Goal: Task Accomplishment & Management: Use online tool/utility

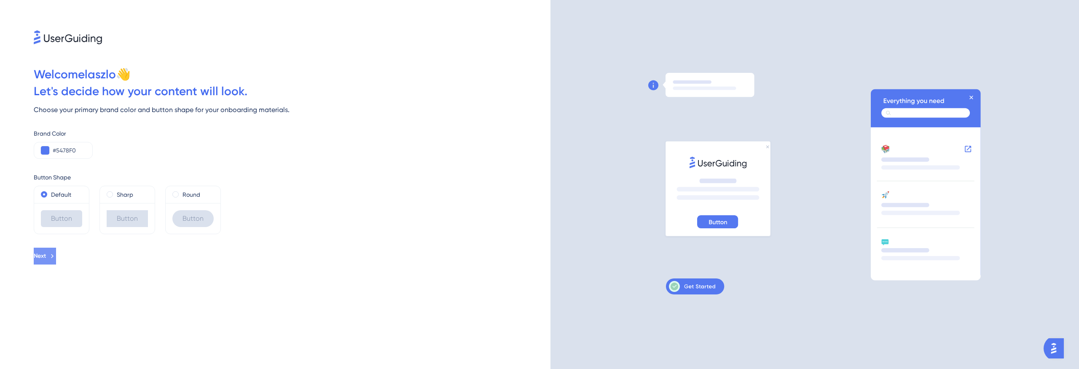
click at [56, 256] on icon at bounding box center [52, 256] width 8 height 8
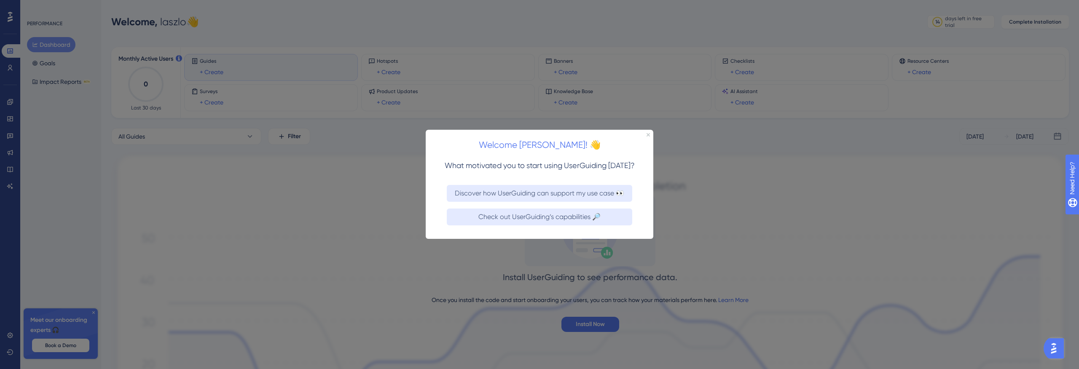
click at [650, 135] on div "Welcome [PERSON_NAME]! 👋" at bounding box center [540, 143] width 228 height 26
click at [647, 135] on icon "Close Preview" at bounding box center [647, 134] width 3 height 3
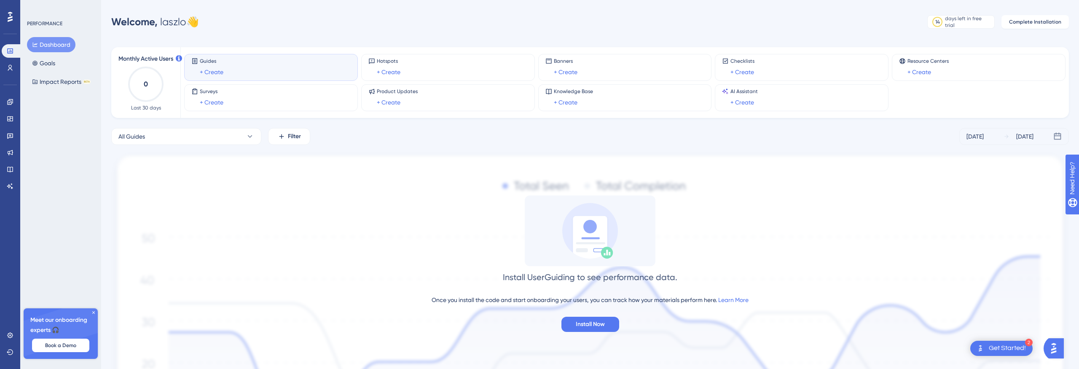
click at [93, 313] on icon at bounding box center [93, 312] width 3 height 3
click at [16, 67] on link at bounding box center [10, 67] width 17 height 13
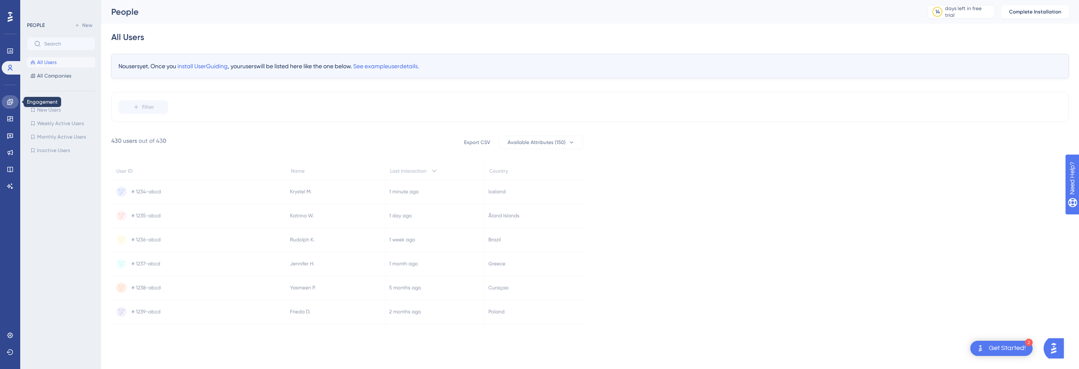
click at [12, 104] on icon at bounding box center [10, 102] width 7 height 7
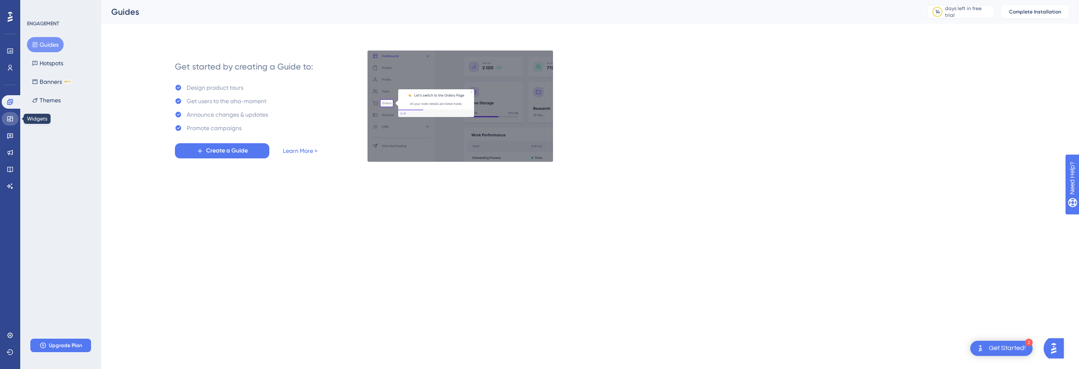
click at [8, 117] on icon at bounding box center [10, 118] width 7 height 7
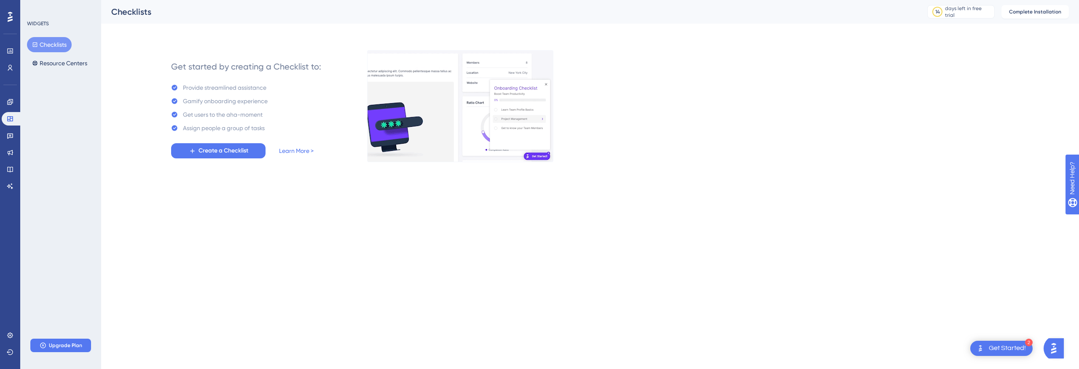
click at [12, 130] on div "✨ Save My Spot!✨" at bounding box center [540, 78] width 1079 height 183
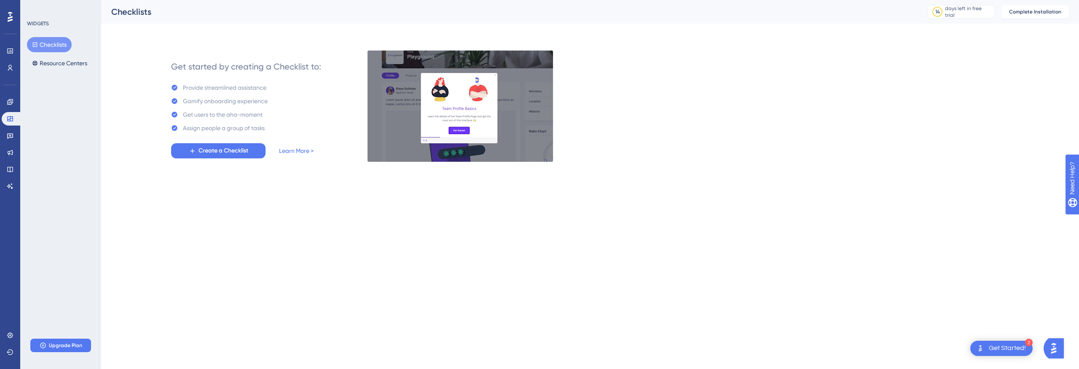
click at [9, 139] on div "✨ Save My Spot!✨" at bounding box center [540, 78] width 1079 height 183
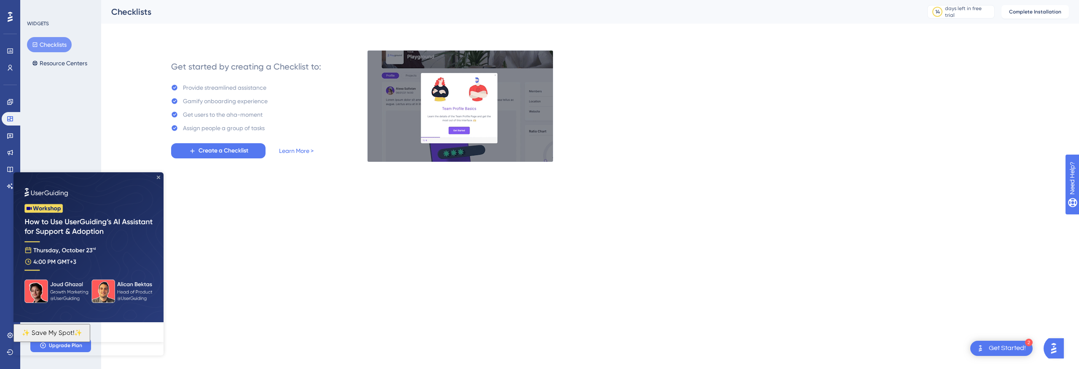
click at [160, 178] on icon "Close Preview" at bounding box center [158, 177] width 3 height 3
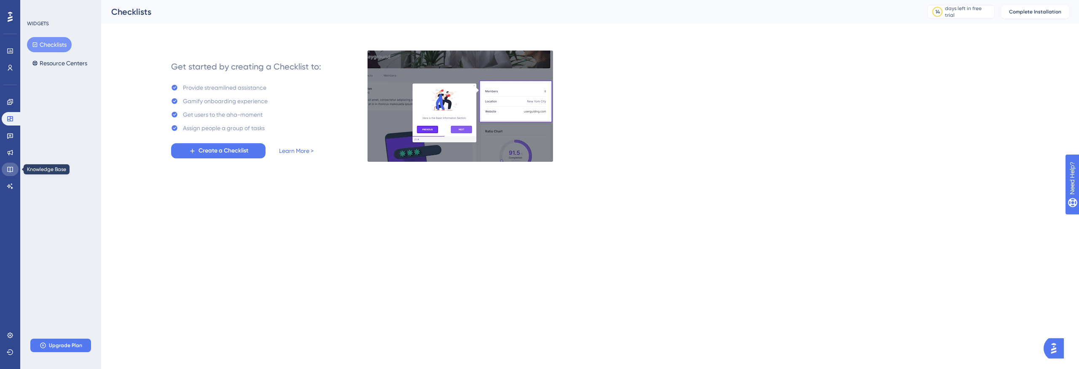
click at [11, 170] on icon at bounding box center [10, 169] width 7 height 7
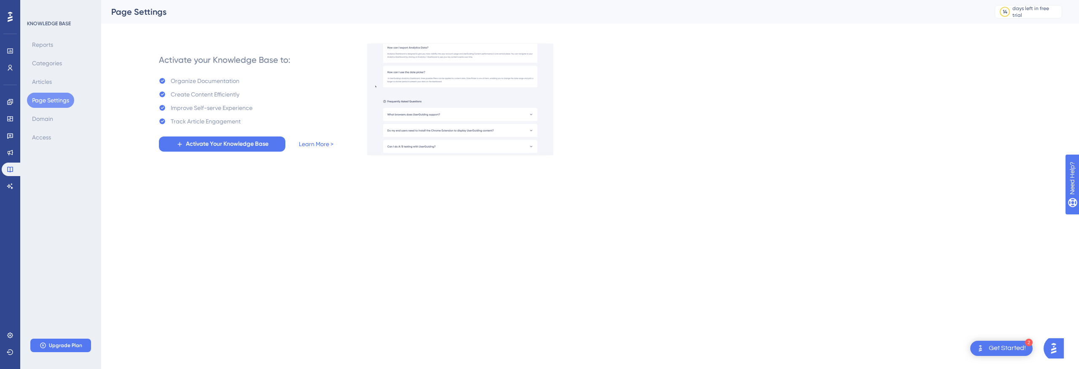
click at [265, 153] on div "Activate your Knowledge Base to: Organize Documentation Create Content Efficien…" at bounding box center [246, 99] width 209 height 111
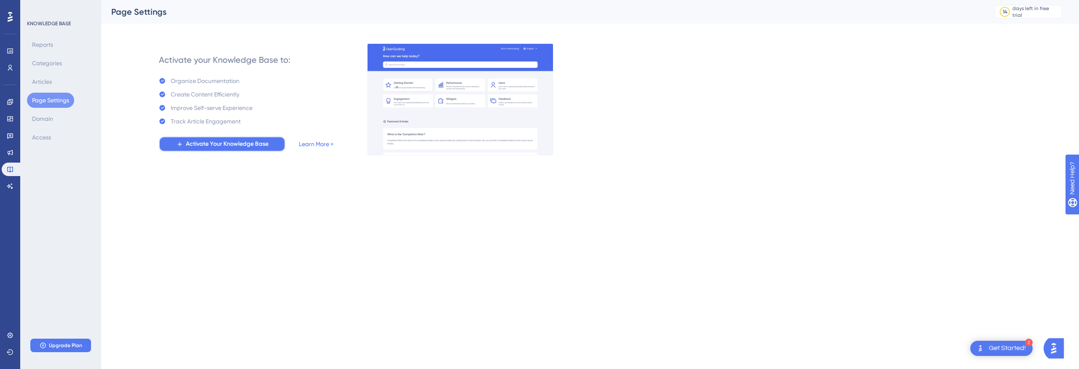
click at [265, 144] on span "Activate Your Knowledge Base" at bounding box center [227, 144] width 83 height 10
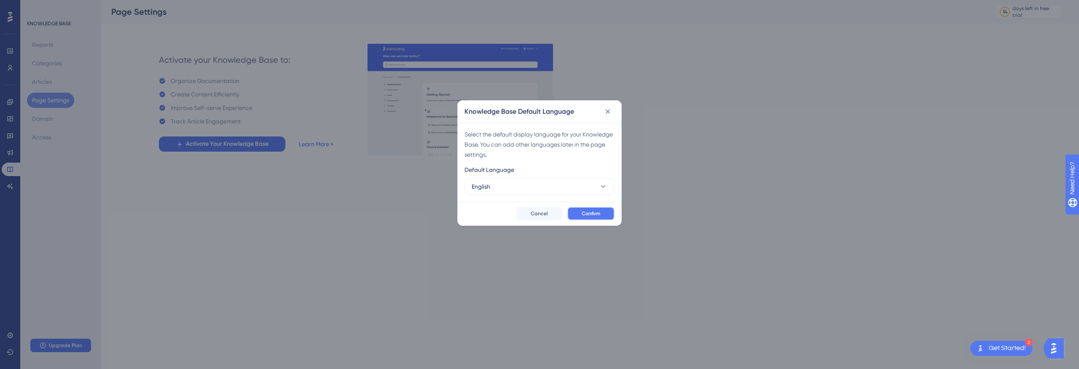
click at [595, 208] on button "Confirm" at bounding box center [590, 213] width 47 height 13
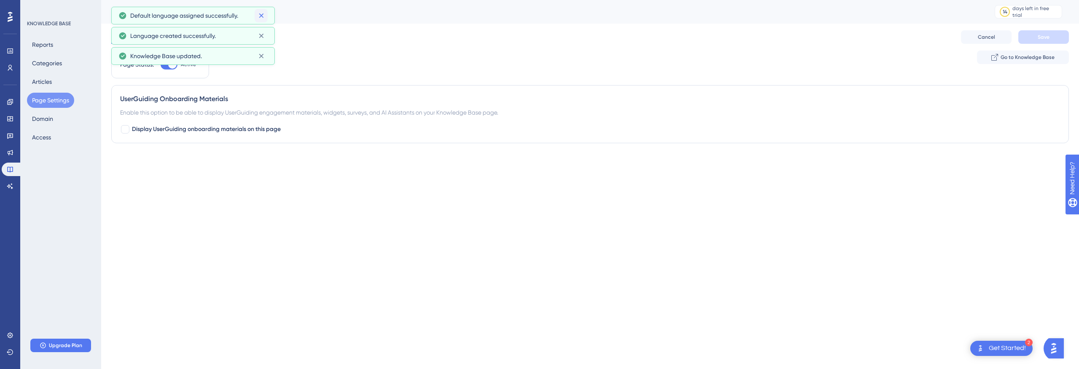
click at [262, 13] on icon at bounding box center [261, 15] width 8 height 8
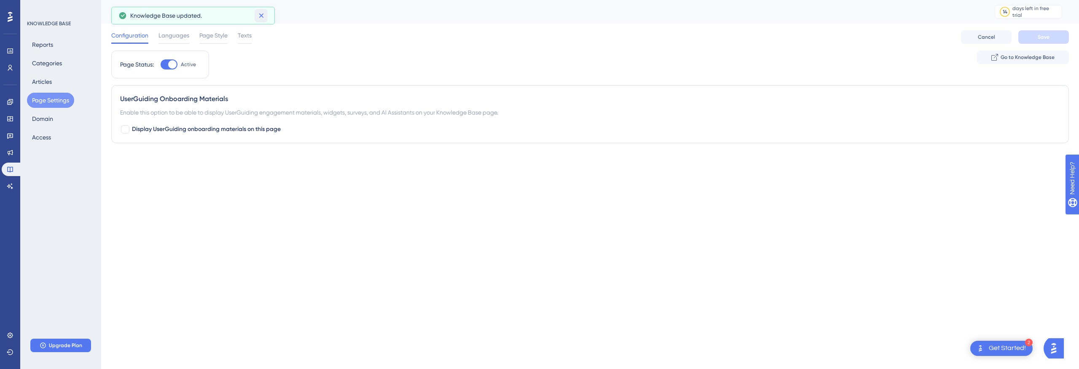
click at [262, 13] on icon at bounding box center [261, 15] width 5 height 5
click at [131, 129] on label "Display UserGuiding onboarding materials on this page" at bounding box center [200, 129] width 161 height 10
checkbox input "true"
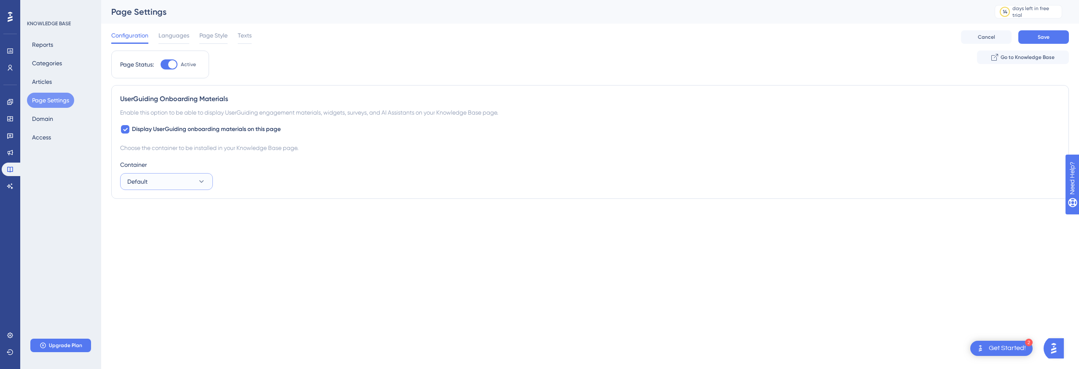
click at [173, 181] on button "Default" at bounding box center [166, 181] width 93 height 17
click at [252, 193] on div "UserGuiding Onboarding Materials Enable this option to be able to display UserG…" at bounding box center [589, 142] width 957 height 114
click at [1053, 43] on button "Save" at bounding box center [1043, 36] width 51 height 13
click at [1004, 59] on span "Go to Knowledge Base" at bounding box center [1027, 57] width 54 height 7
click at [9, 51] on icon at bounding box center [10, 51] width 7 height 7
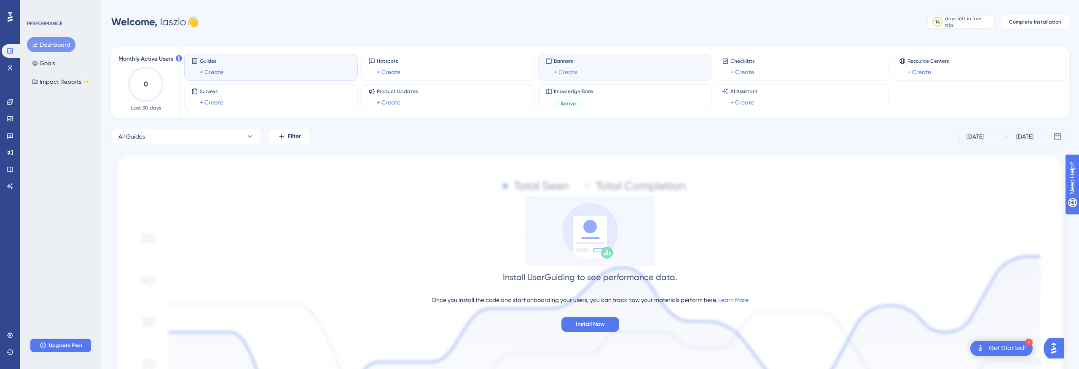
click at [560, 67] on link "+ Create" at bounding box center [566, 72] width 24 height 10
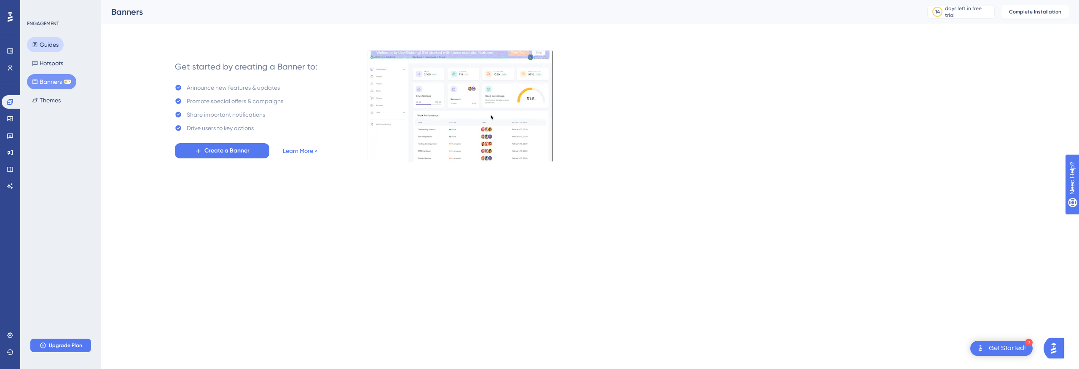
click at [50, 47] on button "Guides" at bounding box center [45, 44] width 37 height 15
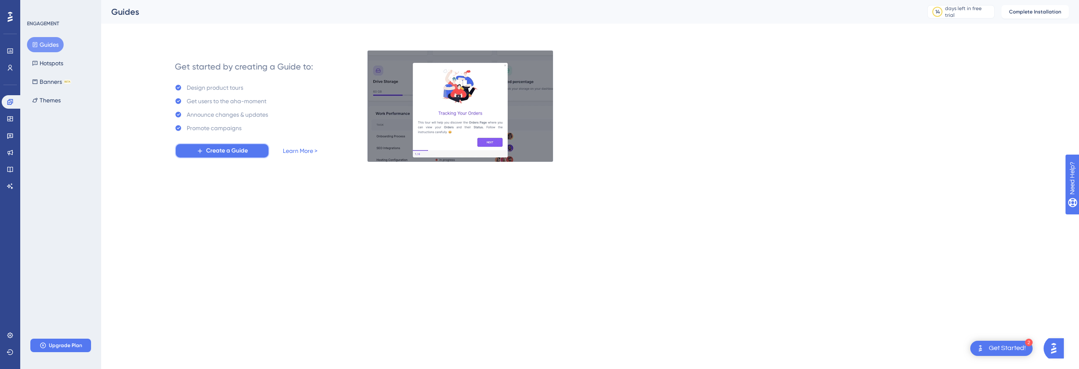
click at [215, 155] on span "Create a Guide" at bounding box center [227, 151] width 42 height 10
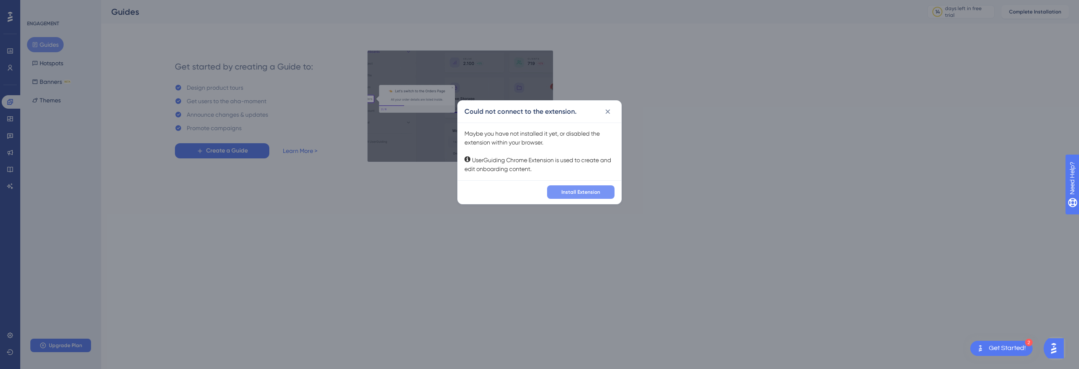
click at [590, 194] on span "Install Extension" at bounding box center [580, 192] width 39 height 7
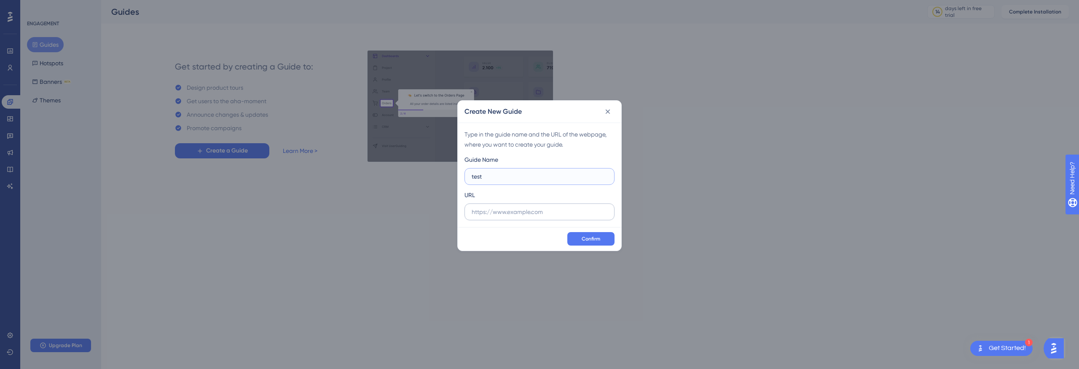
type input "test"
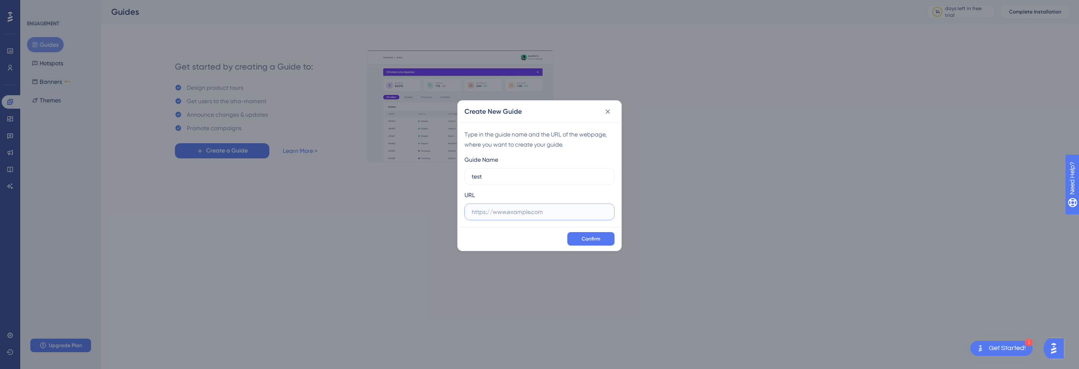
click at [522, 214] on input "text" at bounding box center [539, 211] width 136 height 9
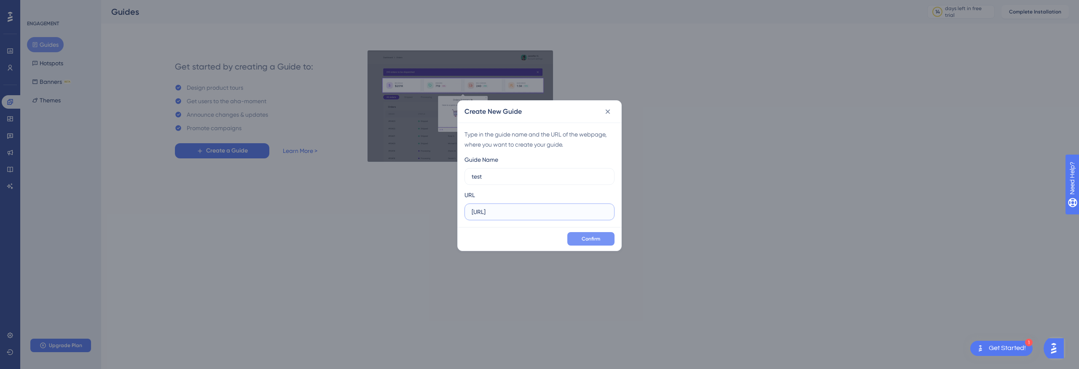
type input "[URL]"
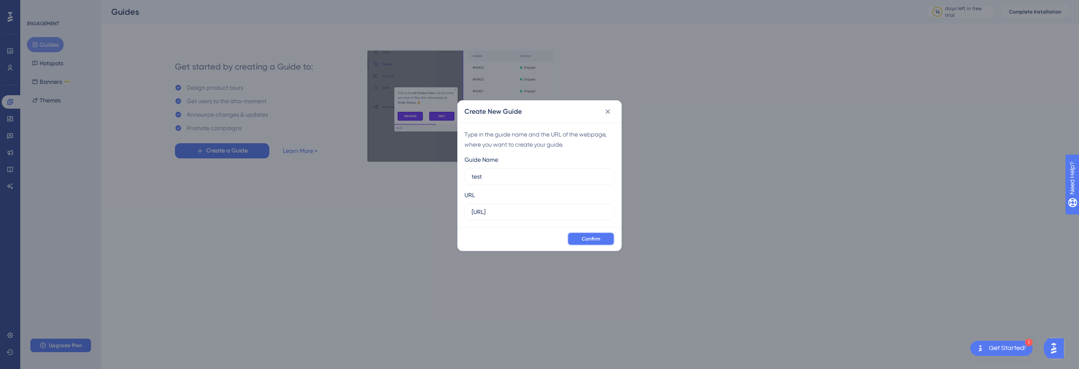
click at [584, 239] on span "Confirm" at bounding box center [590, 239] width 19 height 7
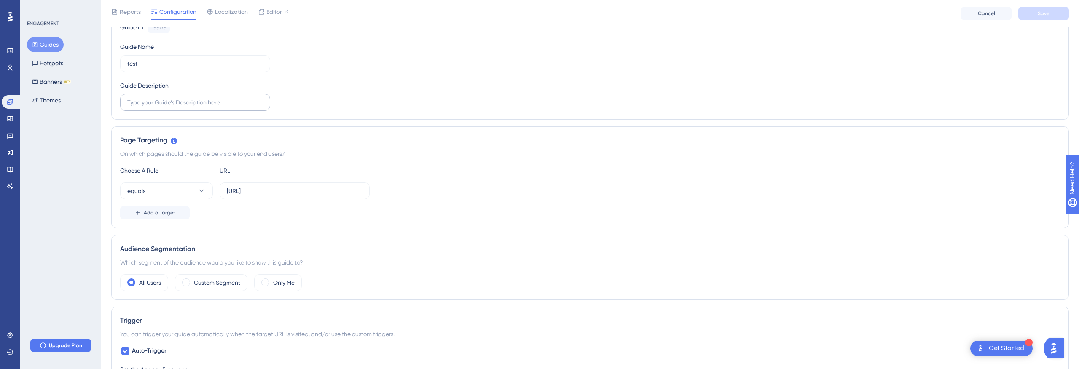
scroll to position [94, 0]
click at [262, 190] on input "[URL]" at bounding box center [295, 189] width 136 height 9
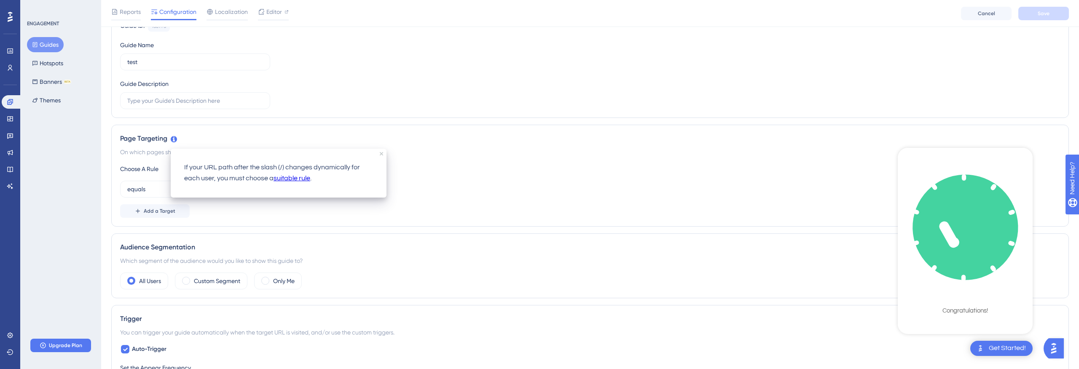
click at [290, 181] on link "suitable rule" at bounding box center [291, 178] width 37 height 11
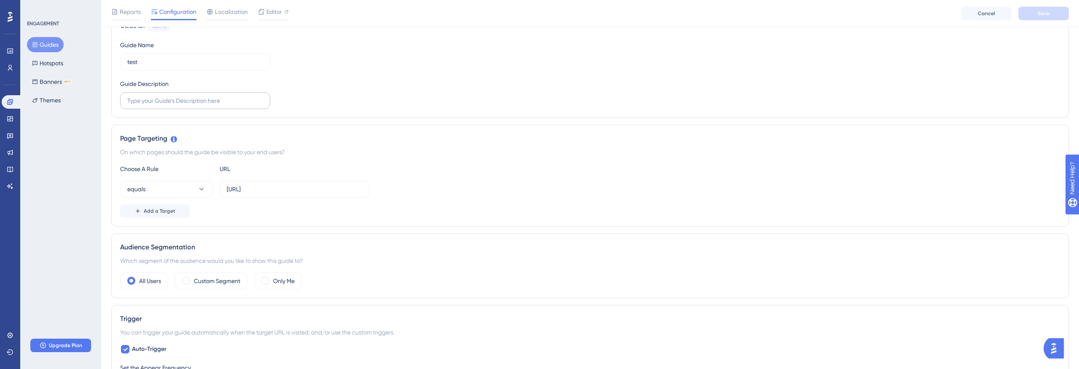
scroll to position [91, 0]
click at [195, 195] on button "equals" at bounding box center [166, 191] width 93 height 17
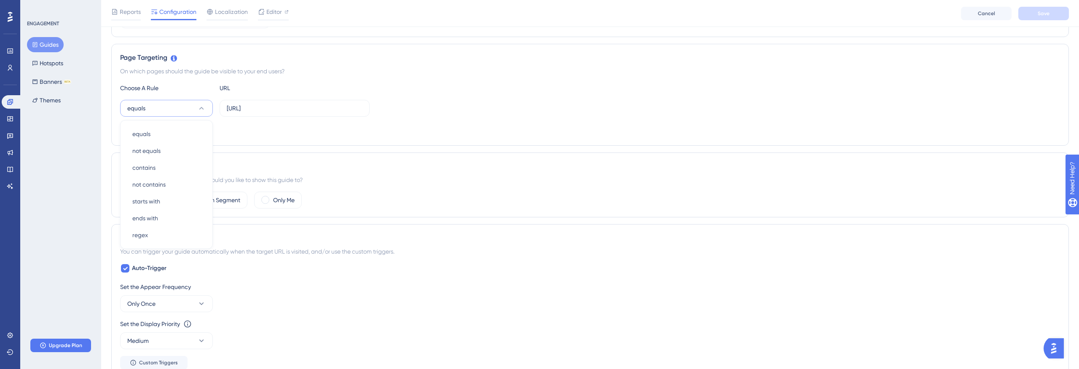
click at [479, 189] on div "Audience Segmentation Which segment of the audience would you like to show this…" at bounding box center [589, 185] width 957 height 65
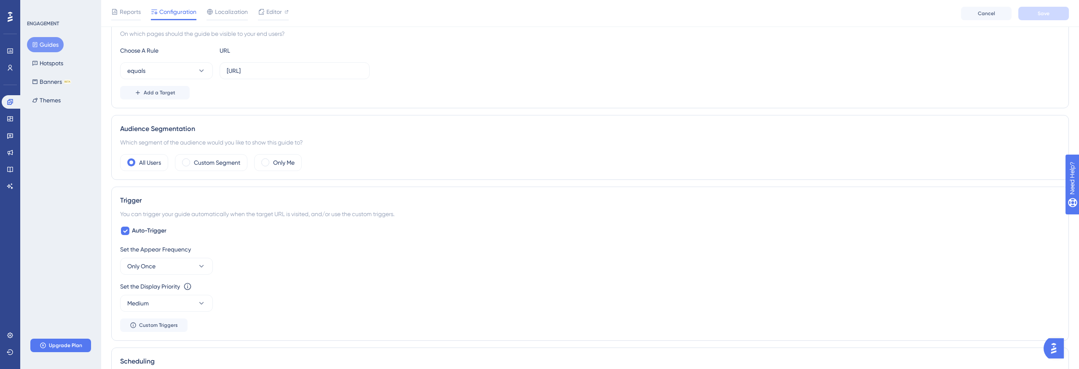
scroll to position [220, 0]
